Goal: Information Seeking & Learning: Check status

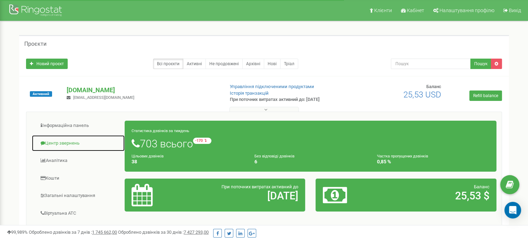
click at [68, 141] on link "Центр звернень" at bounding box center [78, 143] width 93 height 17
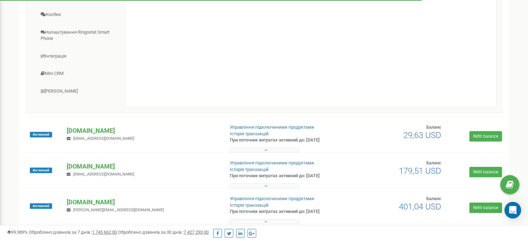
scroll to position [243, 0]
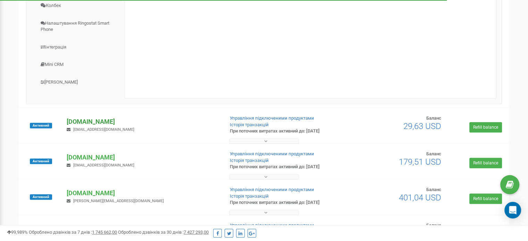
click at [99, 123] on p "[DOMAIN_NAME]" at bounding box center [143, 121] width 152 height 9
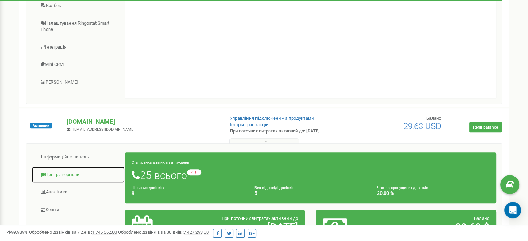
click at [69, 172] on link "Центр звернень" at bounding box center [78, 174] width 93 height 17
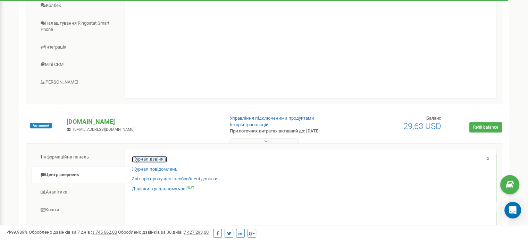
click at [137, 159] on link "Журнал дзвінків" at bounding box center [149, 159] width 35 height 7
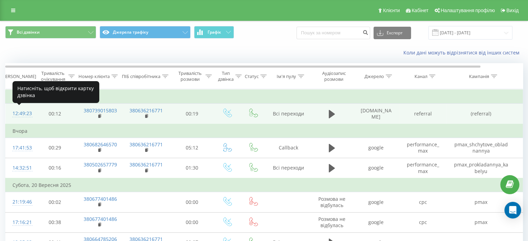
click at [19, 113] on div "12:49:23" at bounding box center [19, 114] width 14 height 14
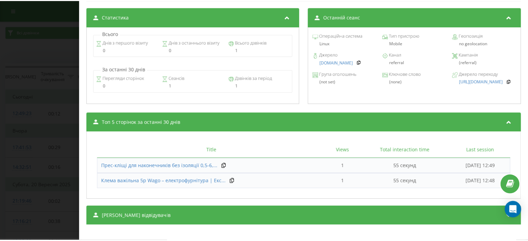
scroll to position [302, 0]
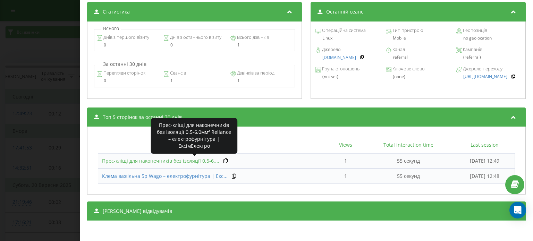
click at [194, 163] on span "Прес-кліщі для наконечників без ізоляції 0,5-6,..." at bounding box center [160, 160] width 117 height 7
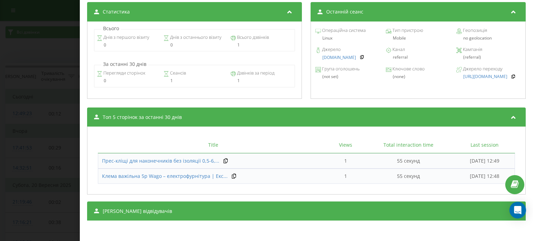
click at [36, 91] on div "Дзвінок : ua3_-1758620963.1219626 1 x - 00:19 00:00 00:00 Транскрипція Для AI-а…" at bounding box center [266, 120] width 533 height 241
